Goal: Entertainment & Leisure: Consume media (video, audio)

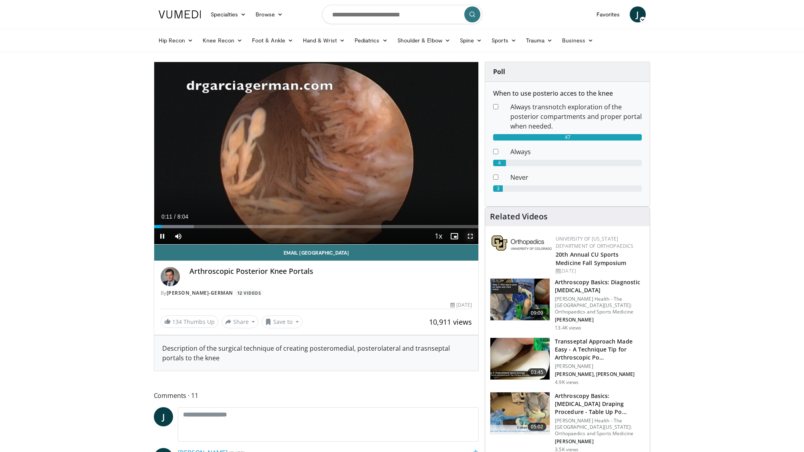
click at [471, 237] on span "Video Player" at bounding box center [470, 236] width 16 height 16
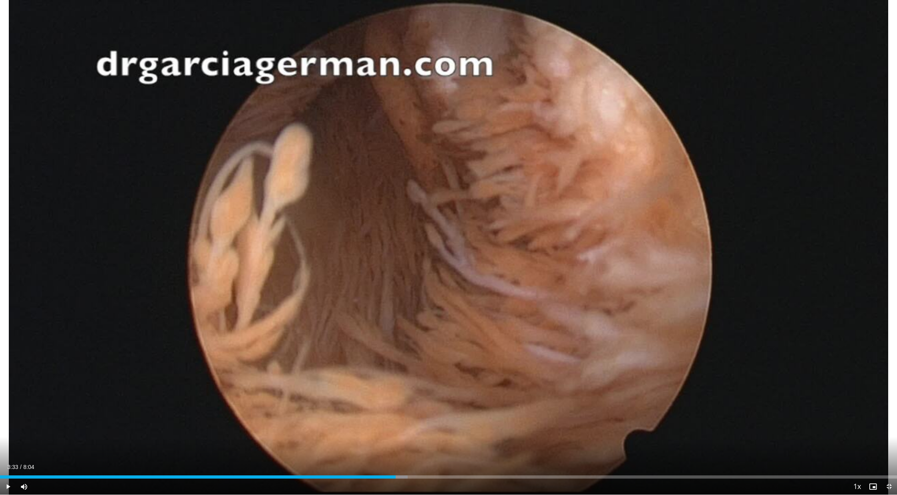
drag, startPoint x: 880, startPoint y: 477, endPoint x: 395, endPoint y: 465, distance: 485.5
click at [395, 452] on div "Current Time 3:33 / Duration 8:04 Play Skip Backward Skip Forward Mute Loaded :…" at bounding box center [448, 487] width 897 height 16
drag, startPoint x: 513, startPoint y: 477, endPoint x: 469, endPoint y: 473, distance: 43.9
click at [469, 452] on div "Loaded : 65.55% 4:13 4:13" at bounding box center [448, 475] width 897 height 8
drag, startPoint x: 479, startPoint y: 478, endPoint x: 414, endPoint y: 473, distance: 64.6
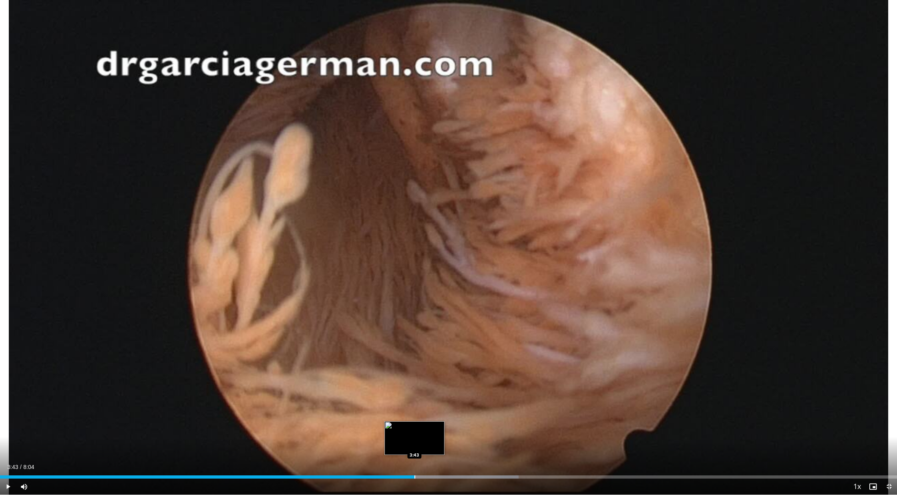
click at [414, 452] on div "Loaded : 57.83% 3:43 3:43" at bounding box center [448, 475] width 897 height 8
drag, startPoint x: 421, startPoint y: 478, endPoint x: 394, endPoint y: 478, distance: 26.8
click at [394, 452] on div "Progress Bar" at bounding box center [394, 476] width 1 height 3
drag, startPoint x: 395, startPoint y: 477, endPoint x: 368, endPoint y: 477, distance: 26.4
click at [369, 452] on div "Progress Bar" at bounding box center [369, 476] width 1 height 3
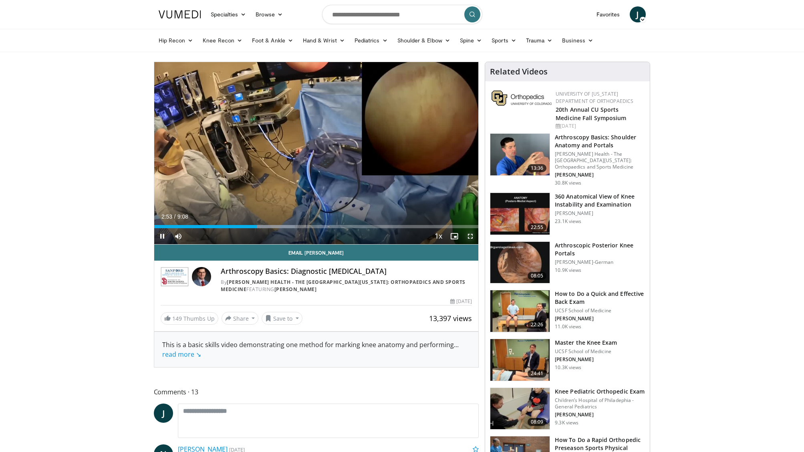
click at [469, 236] on span "Video Player" at bounding box center [470, 236] width 16 height 16
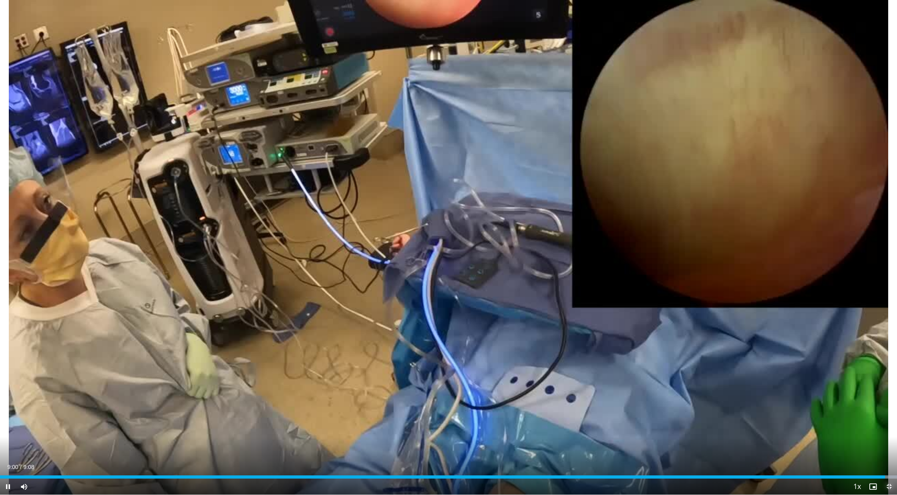
click at [803, 452] on span "Video Player" at bounding box center [889, 487] width 16 height 16
